Goal: Information Seeking & Learning: Learn about a topic

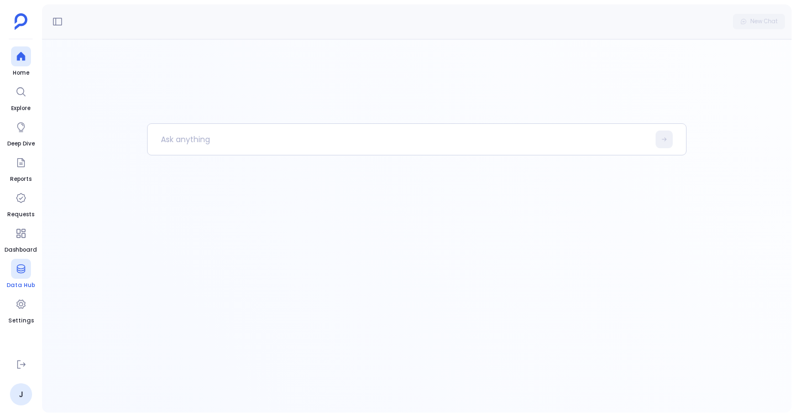
click at [17, 278] on div at bounding box center [21, 269] width 20 height 20
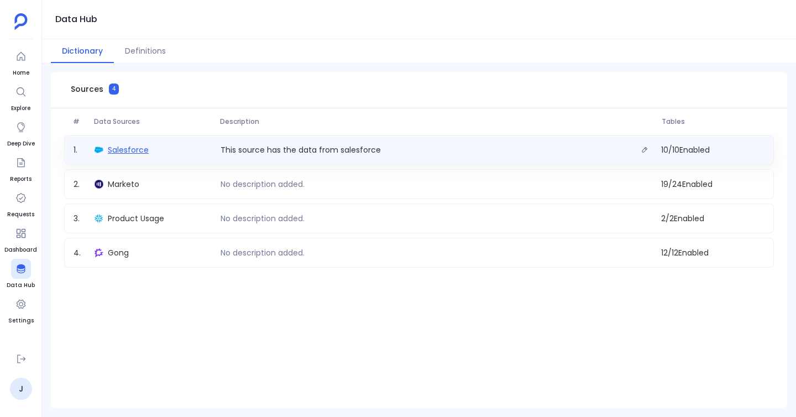
click at [124, 150] on span "Salesforce" at bounding box center [128, 149] width 41 height 11
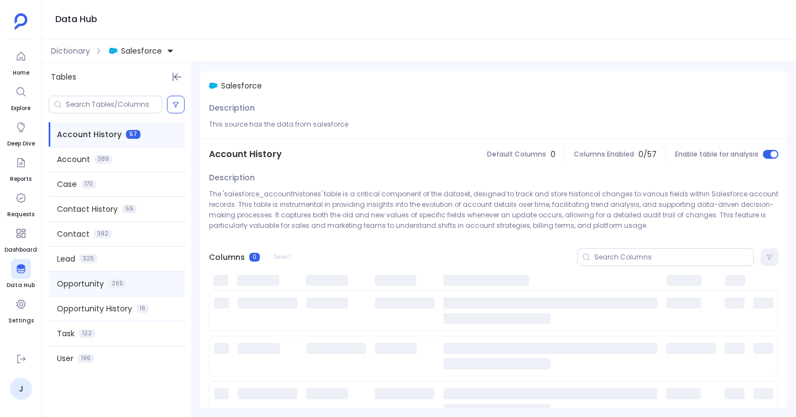
click at [87, 280] on span "Opportunity" at bounding box center [80, 283] width 47 height 11
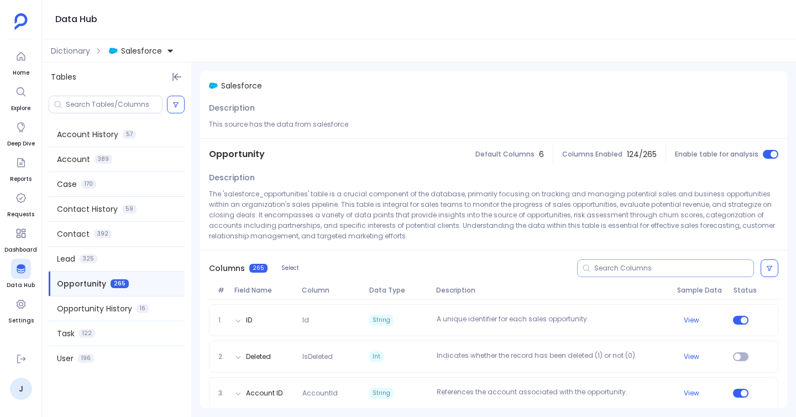
click at [634, 274] on div at bounding box center [665, 268] width 177 height 18
click at [631, 269] on input at bounding box center [673, 268] width 159 height 9
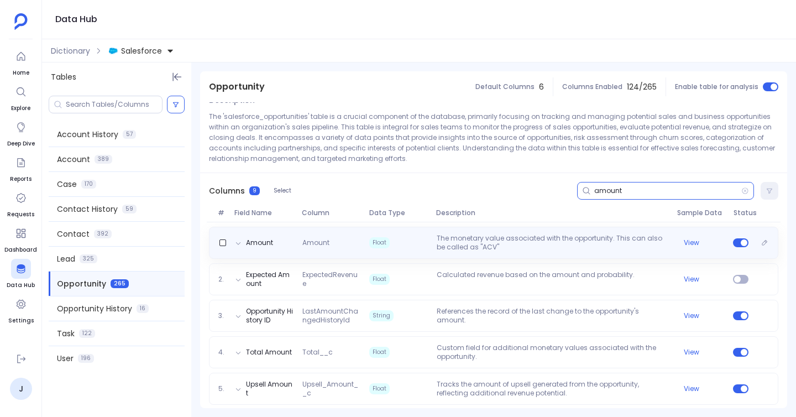
scroll to position [82, 0]
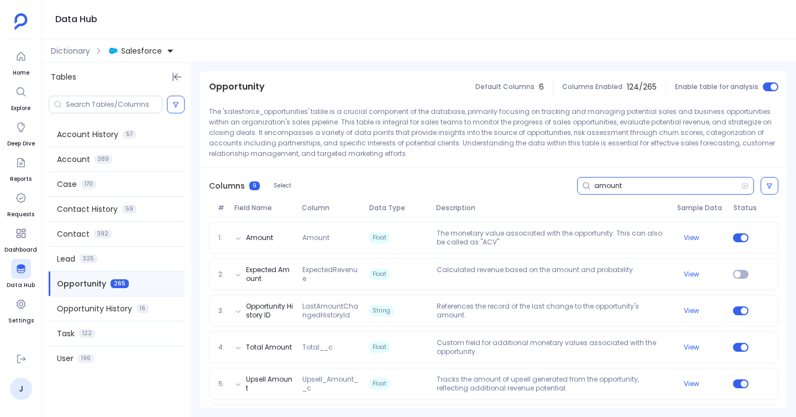
type input "amount"
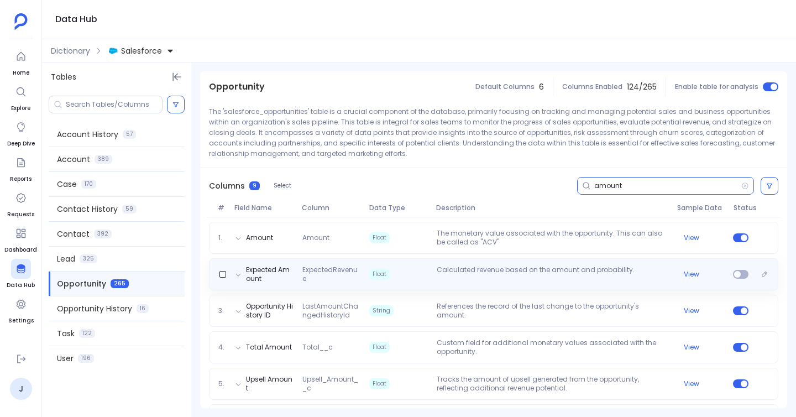
click at [553, 275] on p "Calculated revenue based on the amount and probability." at bounding box center [552, 274] width 241 height 18
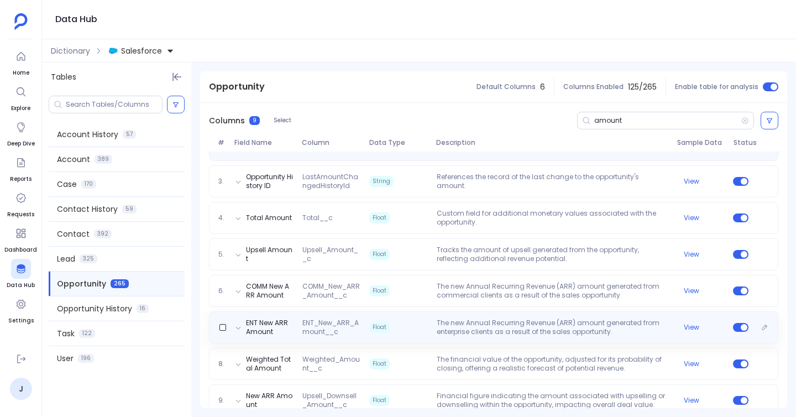
scroll to position [259, 0]
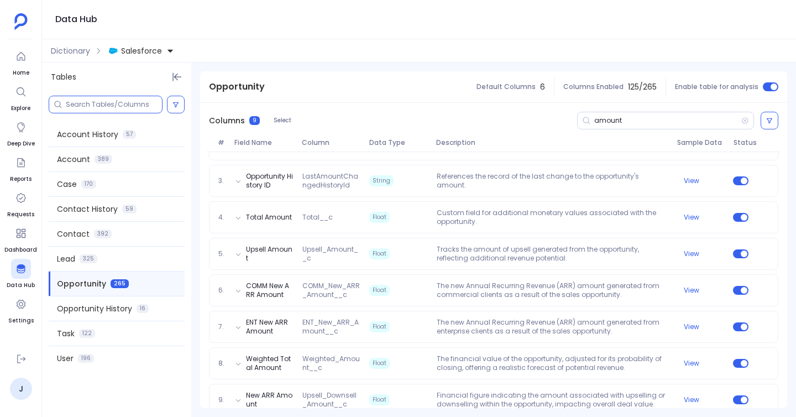
click at [118, 101] on input at bounding box center [114, 104] width 96 height 9
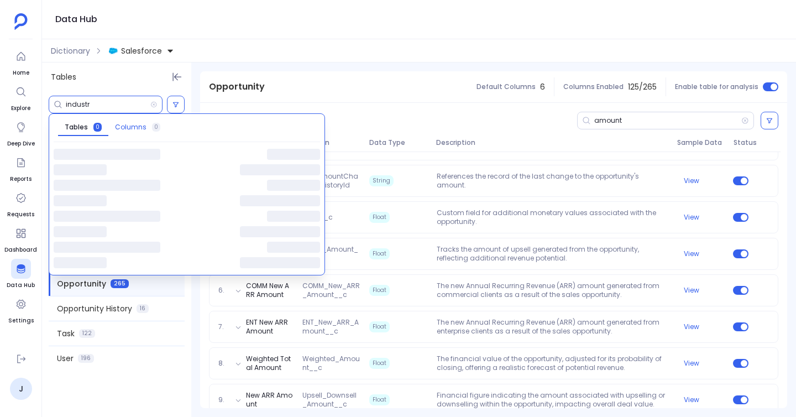
type input "industr"
click at [126, 126] on span "Columns" at bounding box center [131, 127] width 32 height 9
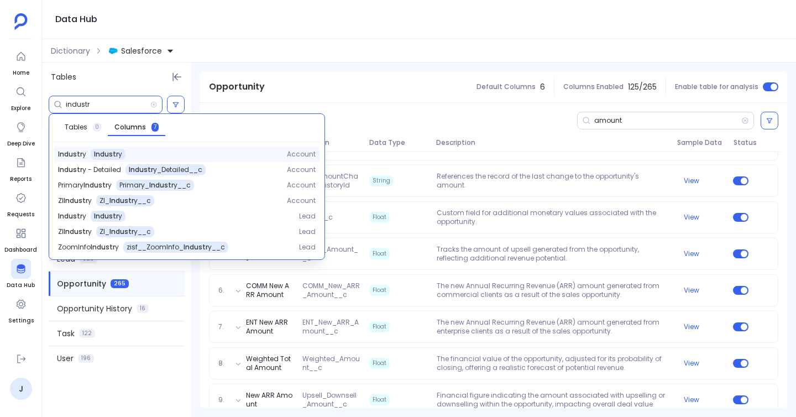
click at [107, 152] on span "Industr y" at bounding box center [108, 154] width 28 height 9
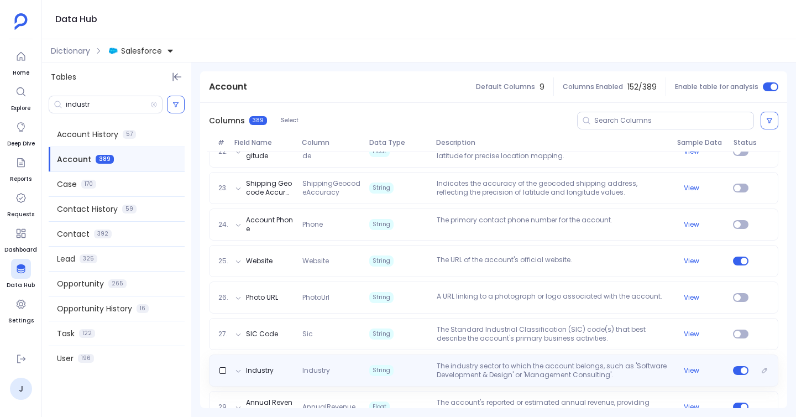
scroll to position [1045, 0]
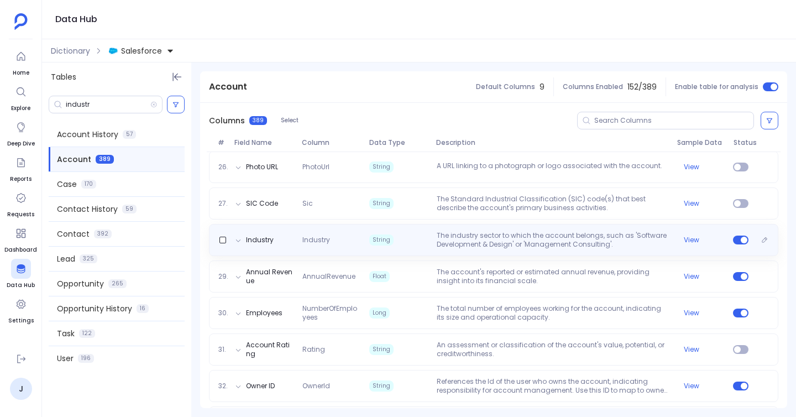
click at [458, 243] on p "The industry sector to which the account belongs, such as 'Software Development…" at bounding box center [552, 240] width 241 height 18
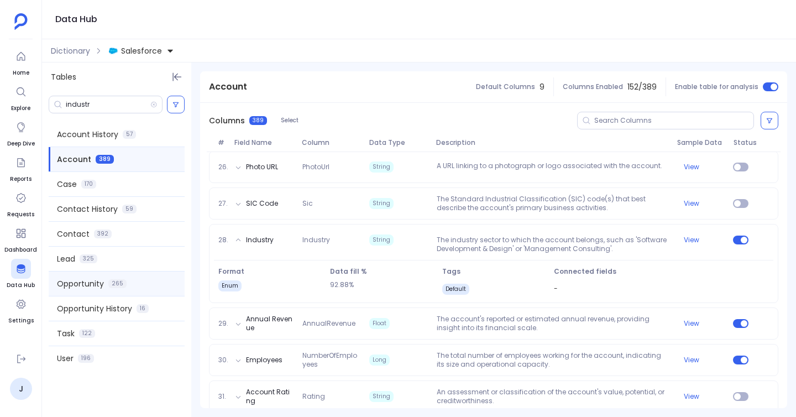
click at [81, 283] on span "Opportunity" at bounding box center [80, 283] width 47 height 11
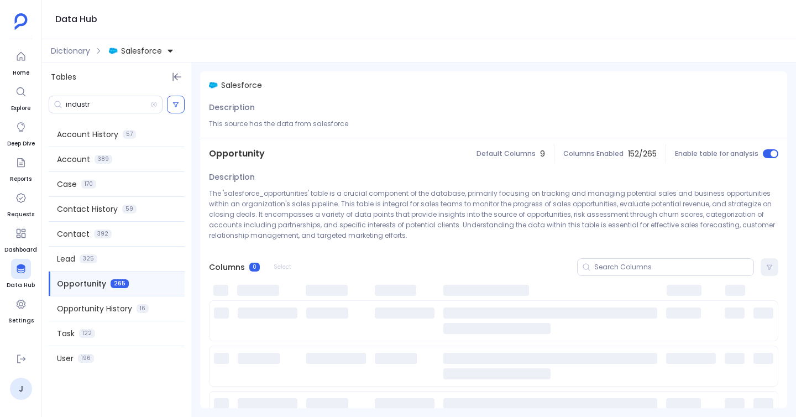
scroll to position [0, 0]
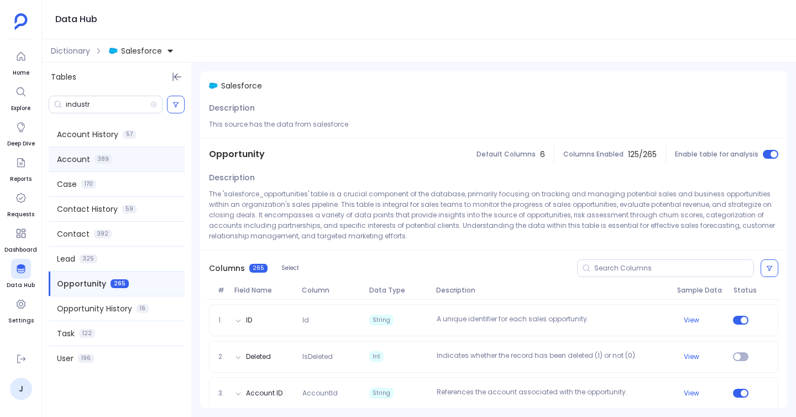
click at [119, 159] on div "Account 389" at bounding box center [117, 159] width 136 height 24
